Goal: Transaction & Acquisition: Purchase product/service

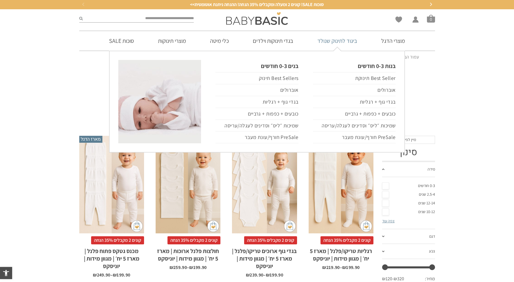
click at [336, 40] on link "ביגוד לתינוק שנולד" at bounding box center [337, 41] width 57 height 20
click at [339, 42] on link "ביגוד לתינוק שנולד" at bounding box center [337, 41] width 57 height 20
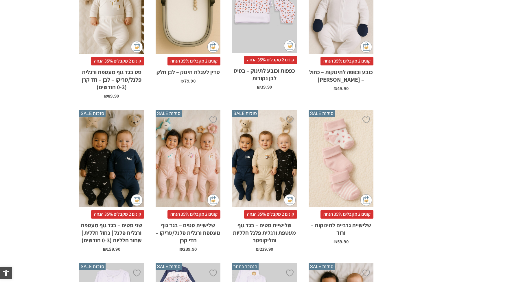
scroll to position [1748, 0]
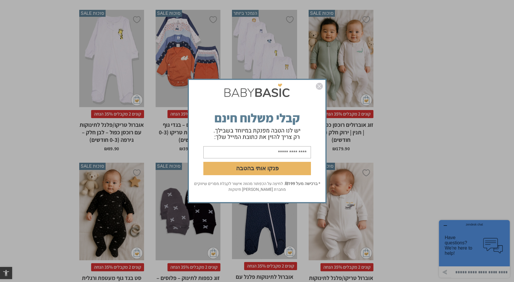
click at [321, 86] on img "סגור" at bounding box center [319, 86] width 7 height 7
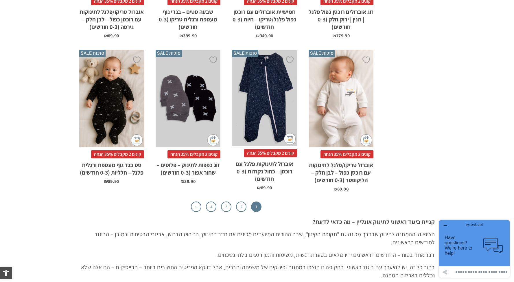
scroll to position [1872, 0]
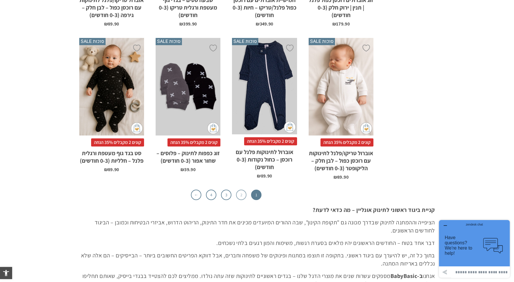
click at [241, 189] on link "2" at bounding box center [241, 194] width 10 height 10
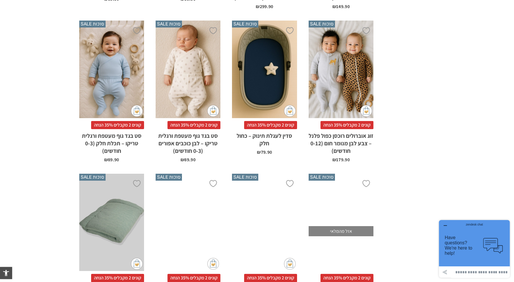
scroll to position [1718, 0]
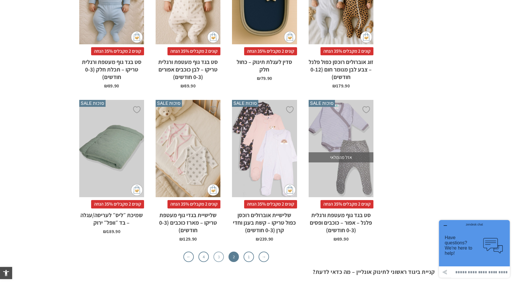
click at [218, 251] on link "3" at bounding box center [219, 256] width 10 height 10
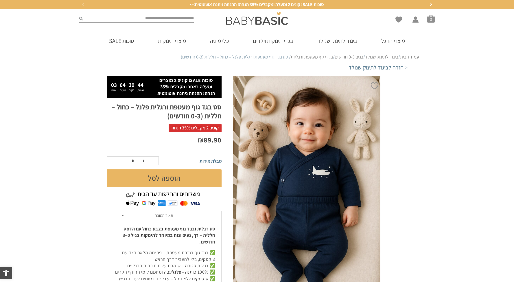
click at [321, 184] on img at bounding box center [307, 186] width 148 height 221
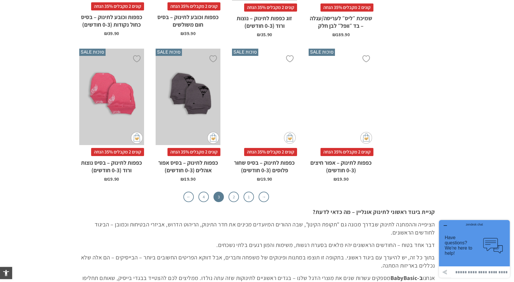
scroll to position [1752, 0]
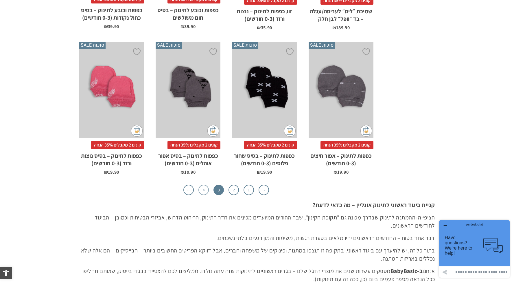
click at [207, 185] on link "4" at bounding box center [203, 190] width 10 height 10
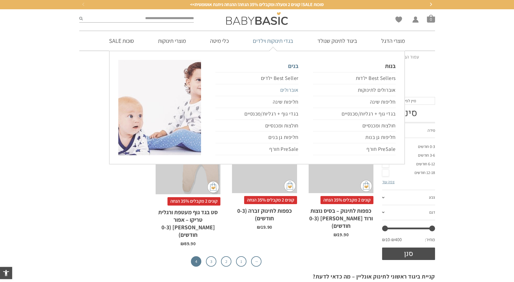
click at [292, 92] on link "אוברולים" at bounding box center [257, 90] width 83 height 12
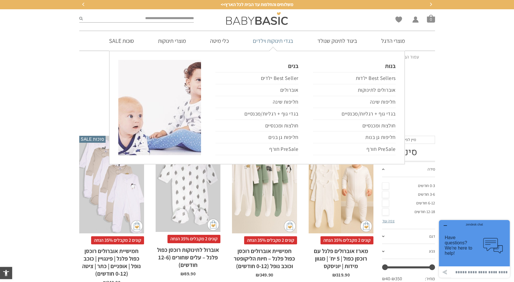
click at [280, 45] on link "בגדי תינוקות וילדים" at bounding box center [273, 41] width 58 height 20
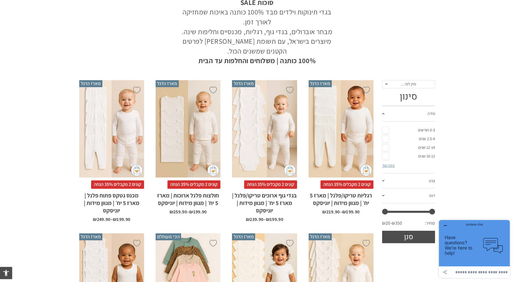
click at [360, 146] on div "x בחירת מידה 0-3m 3-6m 6-12m 12-18m 18-24m 24-30m בחירת סוג בד טריקו (עונת מעבר…" at bounding box center [341, 128] width 65 height 97
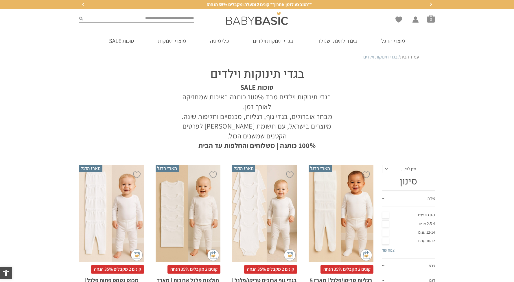
click at [448, 131] on section "בגדי תינוקות וילדים סוכות SALE בגדי תינוקות וילדים מבד 100% כותנה באיכות שמחזיק…" at bounding box center [257, 106] width 514 height 87
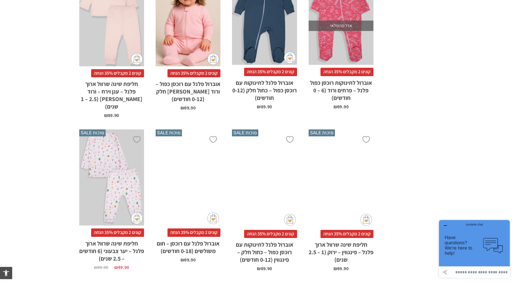
scroll to position [1700, 0]
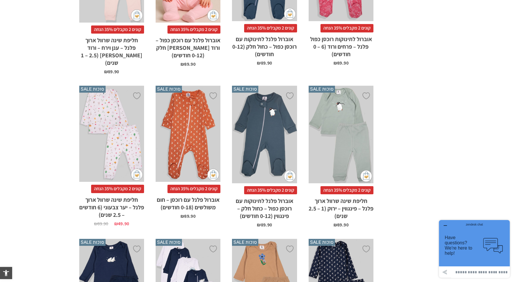
click at [273, 86] on div "x בחירת מידה 0-3m 3-6m 6-12m" at bounding box center [264, 134] width 65 height 97
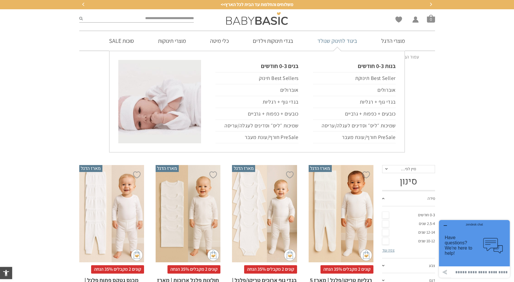
click at [343, 34] on link "ביגוד לתינוק שנולד" at bounding box center [337, 41] width 57 height 20
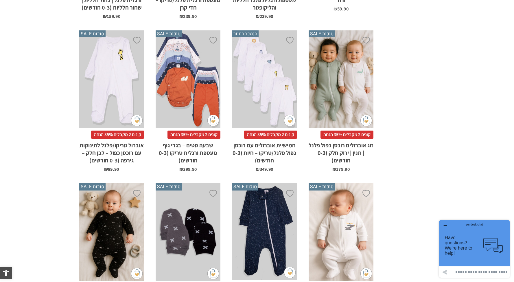
scroll to position [1880, 0]
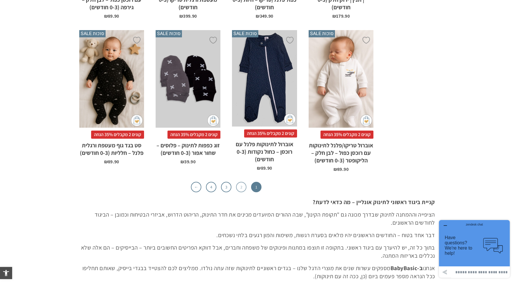
click at [243, 182] on link "2" at bounding box center [241, 187] width 10 height 10
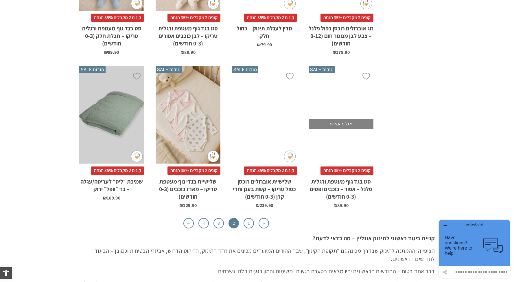
scroll to position [1747, 0]
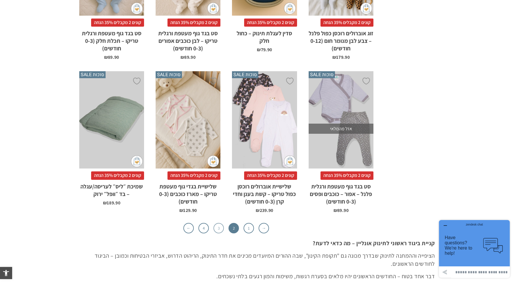
click at [220, 223] on link "3" at bounding box center [219, 228] width 10 height 10
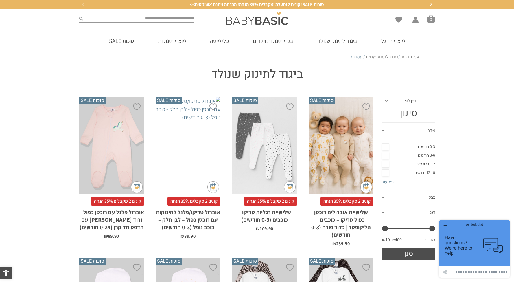
click at [184, 17] on input "search" at bounding box center [138, 19] width 111 height 8
type input "******"
click at [79, 15] on button "submit" at bounding box center [80, 19] width 3 height 8
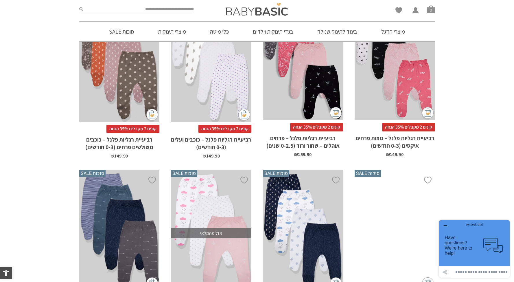
scroll to position [57, 0]
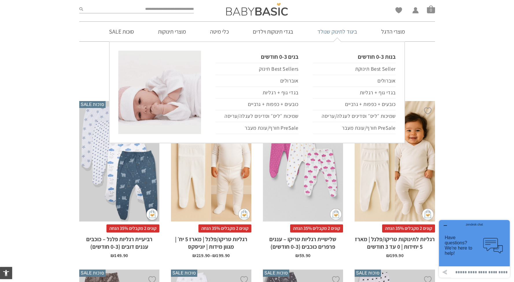
click at [348, 34] on link "ביגוד לתינוק שנולד" at bounding box center [337, 32] width 57 height 20
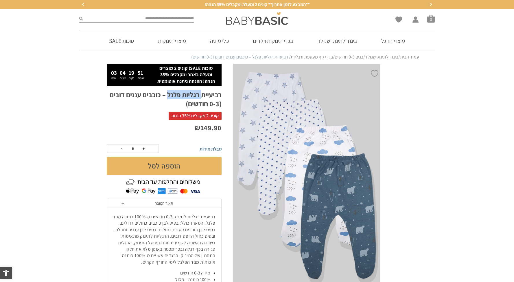
drag, startPoint x: 200, startPoint y: 95, endPoint x: 167, endPoint y: 95, distance: 32.7
click at [167, 95] on h1 "רביעיית רגליות פלנל – כוכבים עננים דובים (0-3 חודשים)" at bounding box center [164, 99] width 115 height 18
click at [200, 216] on p "רביעיית רגליות לתינוק 0-3 חודשים מ-100% כותנה מבד פלנל. המארז כולל: בסיס לבן כו…" at bounding box center [164, 240] width 103 height 52
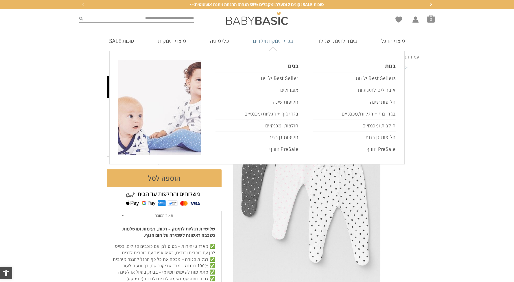
click at [279, 41] on link "בגדי תינוקות וילדים" at bounding box center [273, 41] width 58 height 20
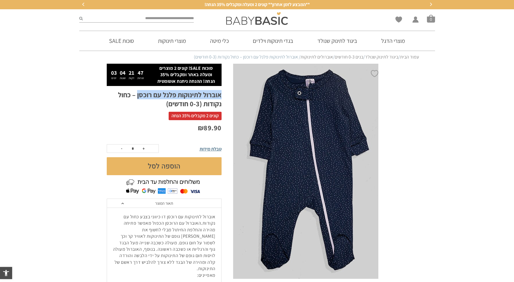
drag, startPoint x: 221, startPoint y: 94, endPoint x: 137, endPoint y: 95, distance: 84.2
click at [137, 95] on h1 "אוברול לתינוקות פלנל עם רוכסן – כחול נקודות (0-3 חודשים)" at bounding box center [164, 99] width 115 height 18
copy h1 "אוברול לתינוקות פלנל עם רוכסן"
click at [215, 216] on span "אוברול לתינוקות עם רוכסן דו כיווני בצבע כחול עם נקודות." at bounding box center [170, 220] width 92 height 12
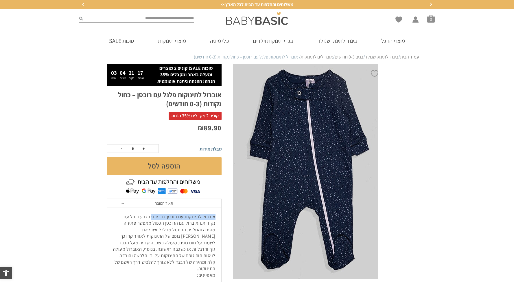
drag, startPoint x: 217, startPoint y: 217, endPoint x: 153, endPoint y: 218, distance: 64.2
click at [153, 218] on div "אוברול לתינוקות עם רוכסן דו כיווני בצבע כחול עם נקודות. האוברול עם הרוכסן הכפול…" at bounding box center [164, 254] width 114 height 94
drag, startPoint x: 222, startPoint y: 96, endPoint x: 148, endPoint y: 96, distance: 74.4
click at [137, 96] on div "סוכות SALE! קונים 2 מוצרים ומעלה באתר ומקבלים ‎35% הנחה! ההנחה ניתנת אוטומטית 0…" at bounding box center [170, 196] width 126 height 265
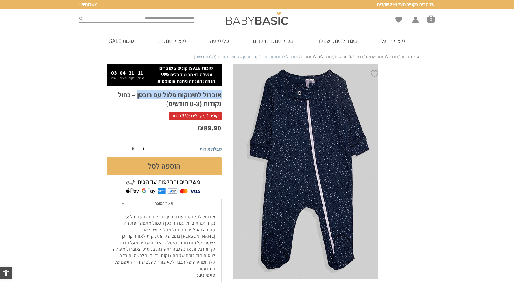
copy h1 "אוברול לתינוקות פלנל עם רוכסן"
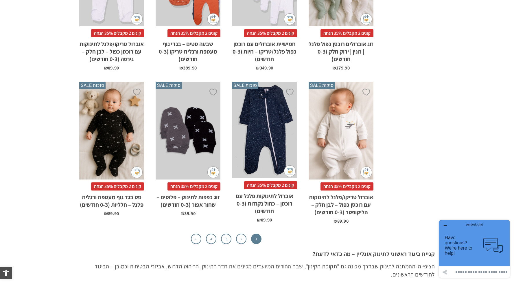
scroll to position [1862, 0]
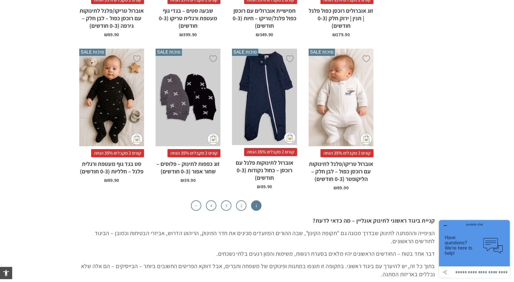
click at [238, 200] on li "2" at bounding box center [241, 205] width 10 height 10
click at [240, 200] on link "2" at bounding box center [241, 205] width 10 height 10
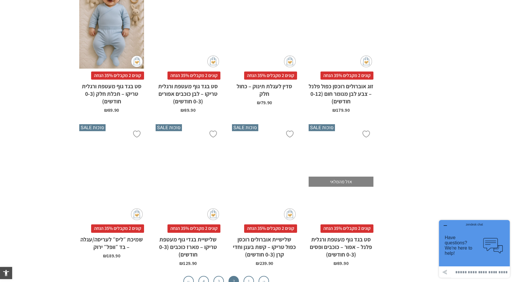
scroll to position [1706, 0]
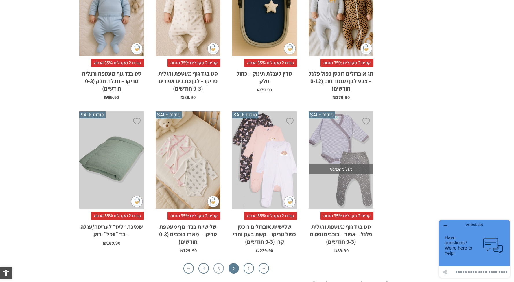
click at [217, 263] on link "3" at bounding box center [219, 268] width 10 height 10
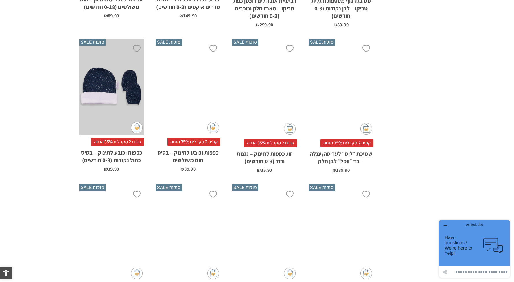
scroll to position [1723, 0]
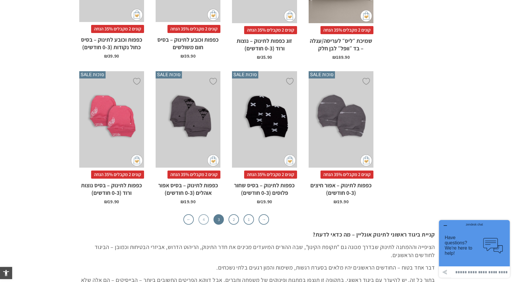
click at [204, 214] on link "4" at bounding box center [203, 219] width 10 height 10
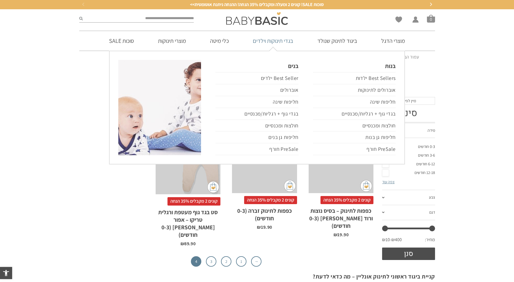
click at [287, 32] on link "בגדי תינוקות וילדים" at bounding box center [273, 41] width 58 height 20
click at [289, 42] on link "בגדי תינוקות וילדים" at bounding box center [273, 41] width 58 height 20
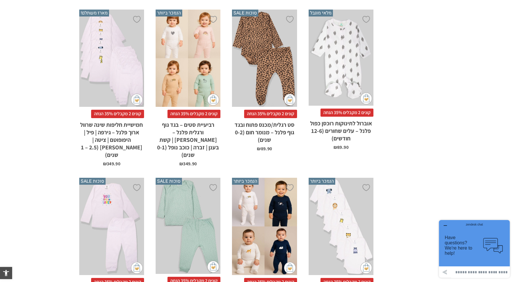
scroll to position [687, 0]
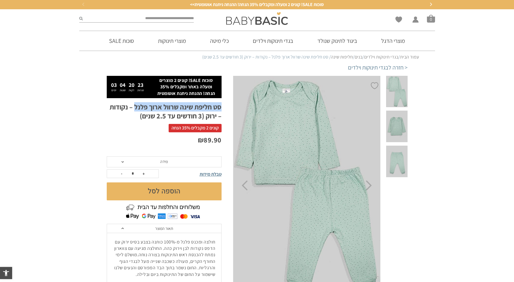
drag, startPoint x: 219, startPoint y: 108, endPoint x: 135, endPoint y: 107, distance: 84.8
click at [135, 107] on div "**********" at bounding box center [170, 223] width 126 height 295
copy h1 "סט חליפת שינה שרוול ארוך פלנל"
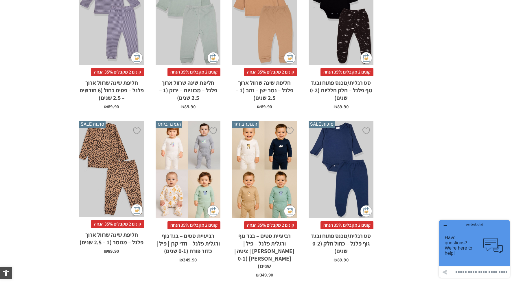
scroll to position [993, 0]
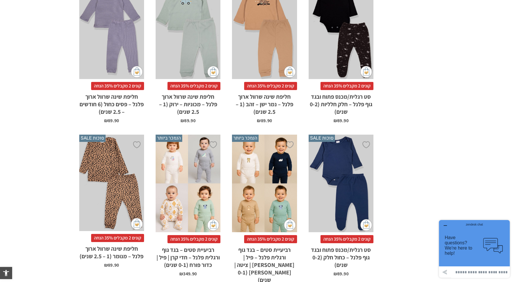
click at [199, 141] on div "x בחירת מידה 0-3m 3-6m 6-12m 12-18m 18-24m 24-30m" at bounding box center [188, 183] width 65 height 97
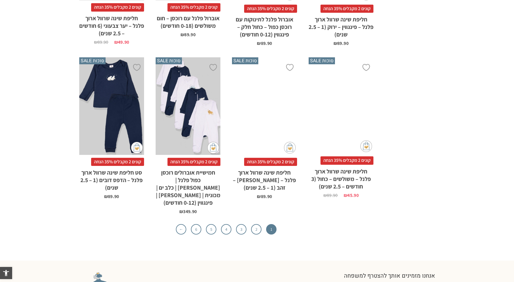
scroll to position [1931, 0]
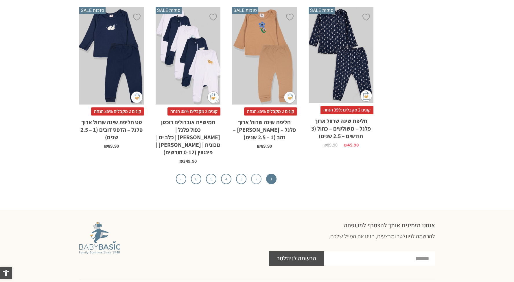
click at [253, 174] on link "2" at bounding box center [256, 179] width 10 height 10
